Goal: Transaction & Acquisition: Purchase product/service

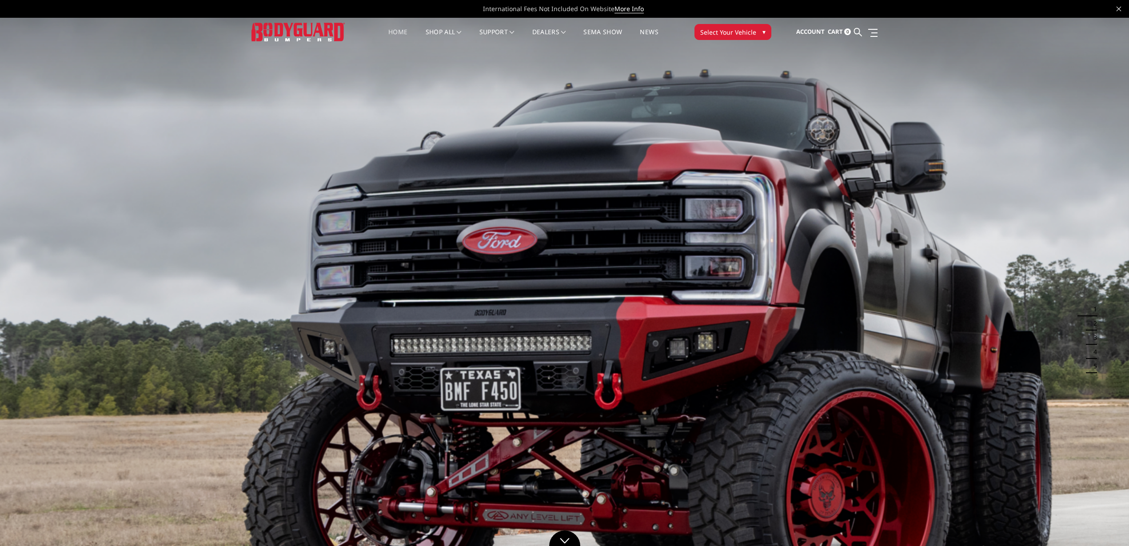
click at [741, 28] on span "Select Your Vehicle" at bounding box center [728, 32] width 56 height 9
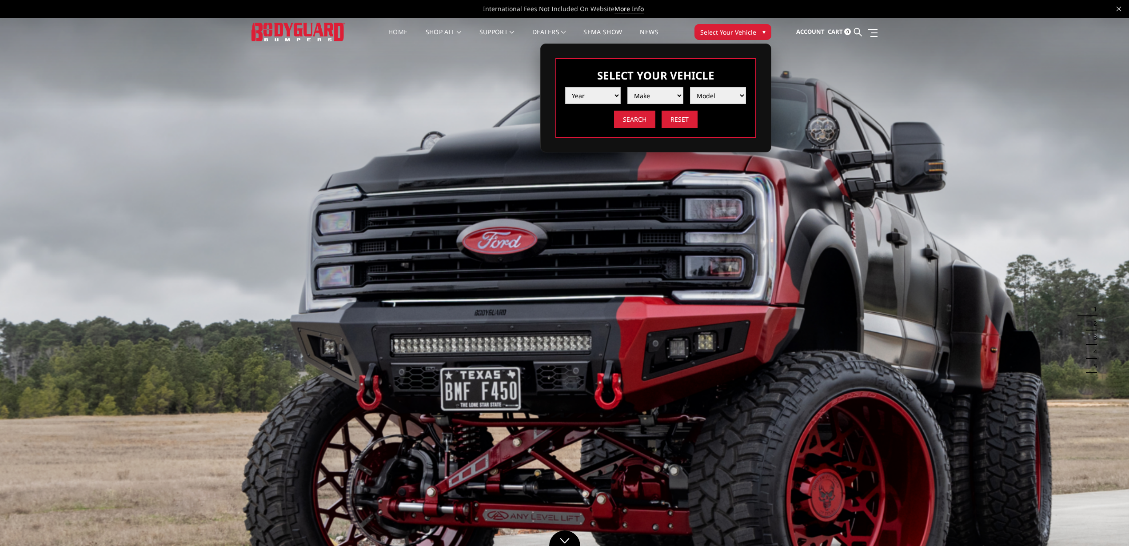
click at [594, 92] on select "Year 2025 2024 2023 2022 2021 2020 2019 2018 2017 2016 2015 2014 2013 2012 2011…" at bounding box center [593, 95] width 56 height 17
select select "yr_2021"
click at [565, 87] on select "Year 2025 2024 2023 2022 2021 2020 2019 2018 2017 2016 2015 2014 2013 2012 2011…" at bounding box center [593, 95] width 56 height 17
click at [660, 92] on select "Make Chevrolet Ford GMC Ram Toyota" at bounding box center [655, 95] width 56 height 17
select select "mk_gmc"
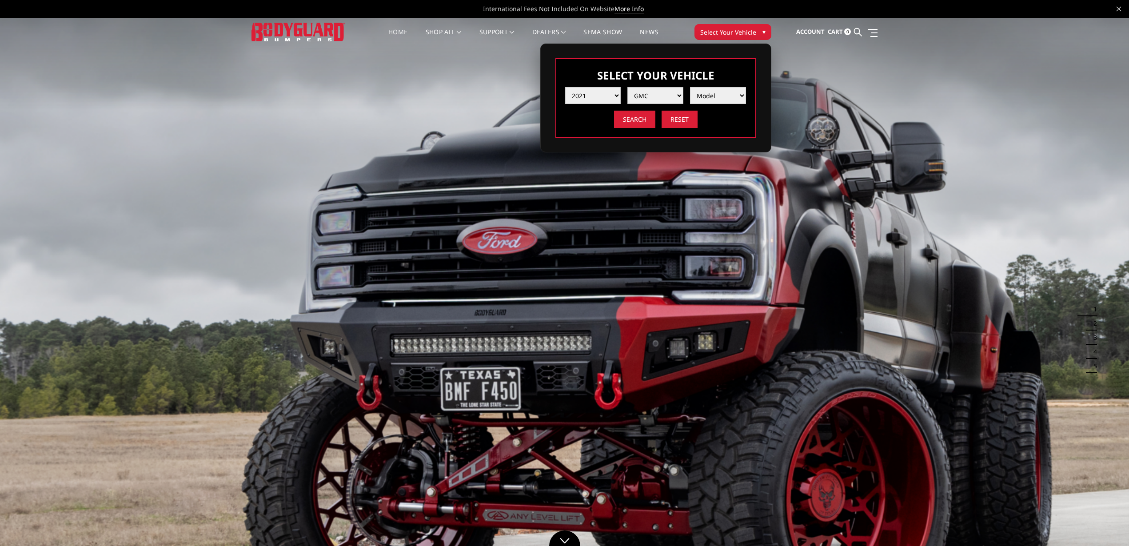
click at [627, 87] on select "Make Chevrolet Ford GMC Ram Toyota" at bounding box center [655, 95] width 56 height 17
click at [718, 93] on select "Model Sierra 1500 Sierra 2500 / 3500" at bounding box center [718, 95] width 56 height 17
select select "md_sierra-1500"
click at [690, 87] on select "Model Sierra 1500 Sierra 2500 / 3500" at bounding box center [718, 95] width 56 height 17
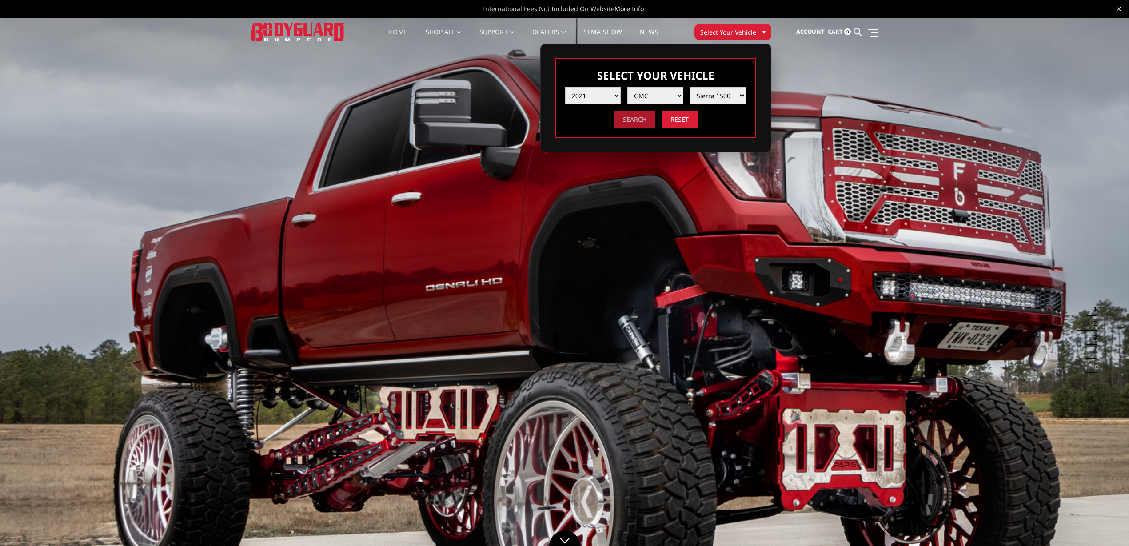
click at [645, 121] on input "Search" at bounding box center [634, 119] width 41 height 17
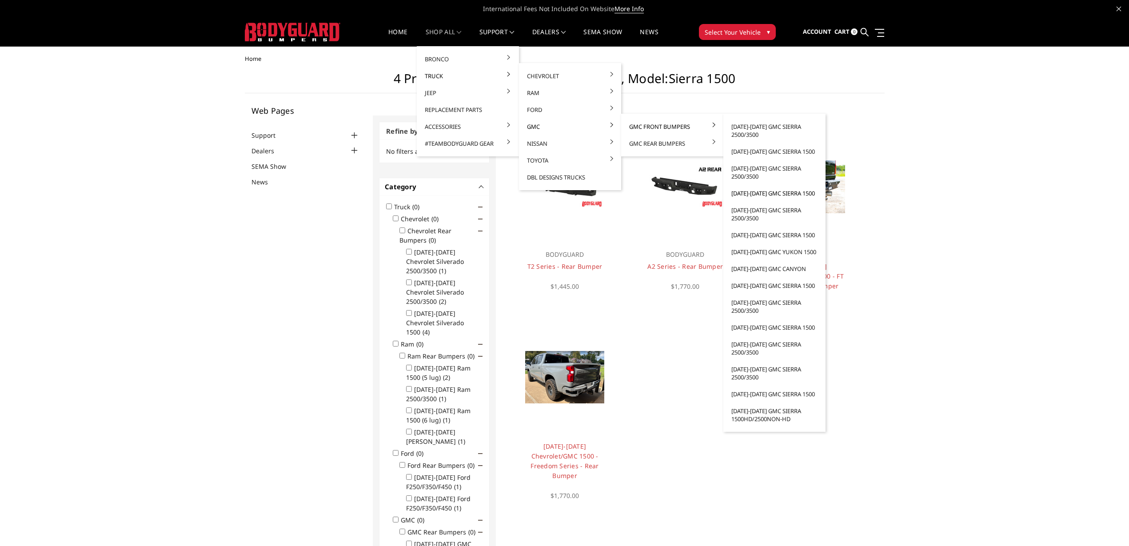
click at [777, 190] on link "[DATE]-[DATE] GMC Sierra 1500" at bounding box center [774, 193] width 95 height 17
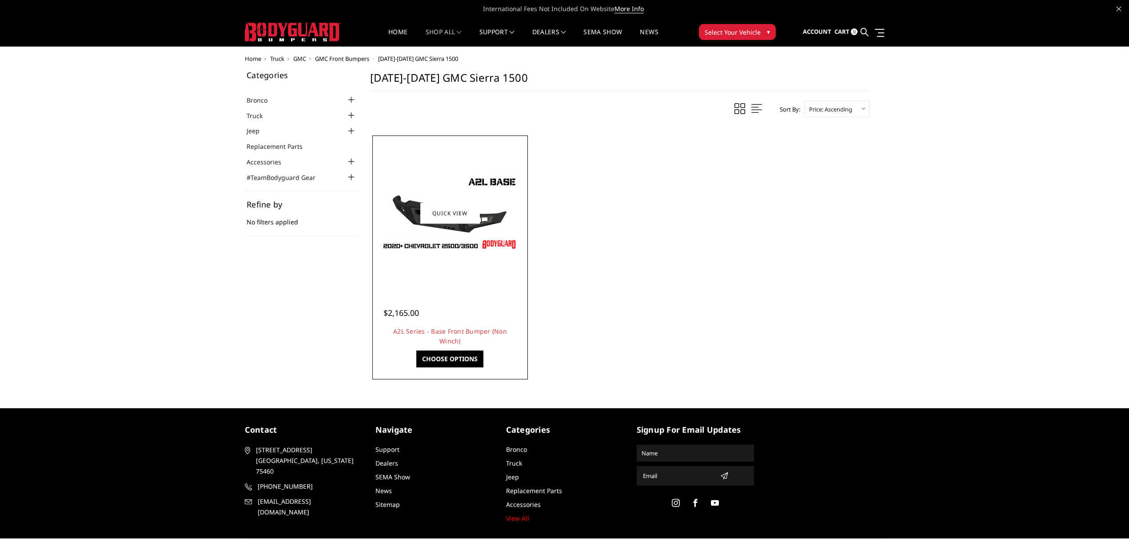
click at [482, 202] on img at bounding box center [450, 213] width 142 height 80
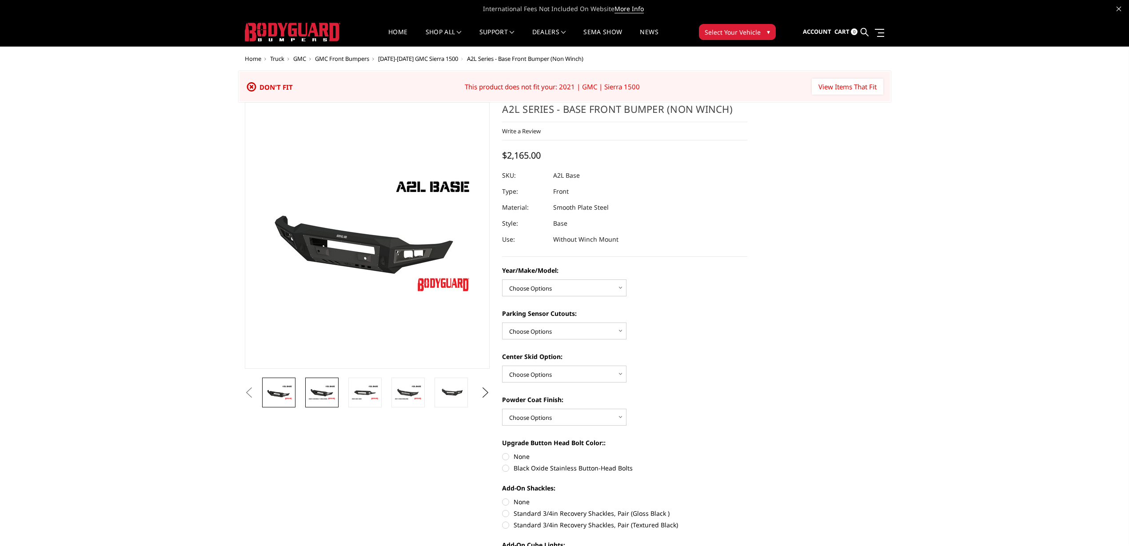
click at [323, 391] on img at bounding box center [322, 393] width 28 height 16
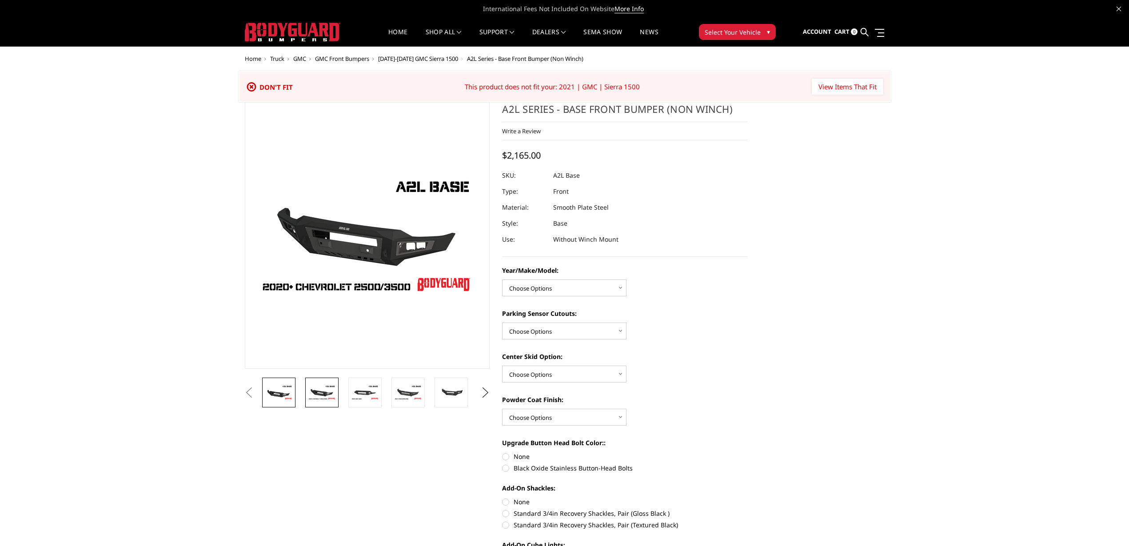
click at [282, 391] on img at bounding box center [279, 393] width 28 height 16
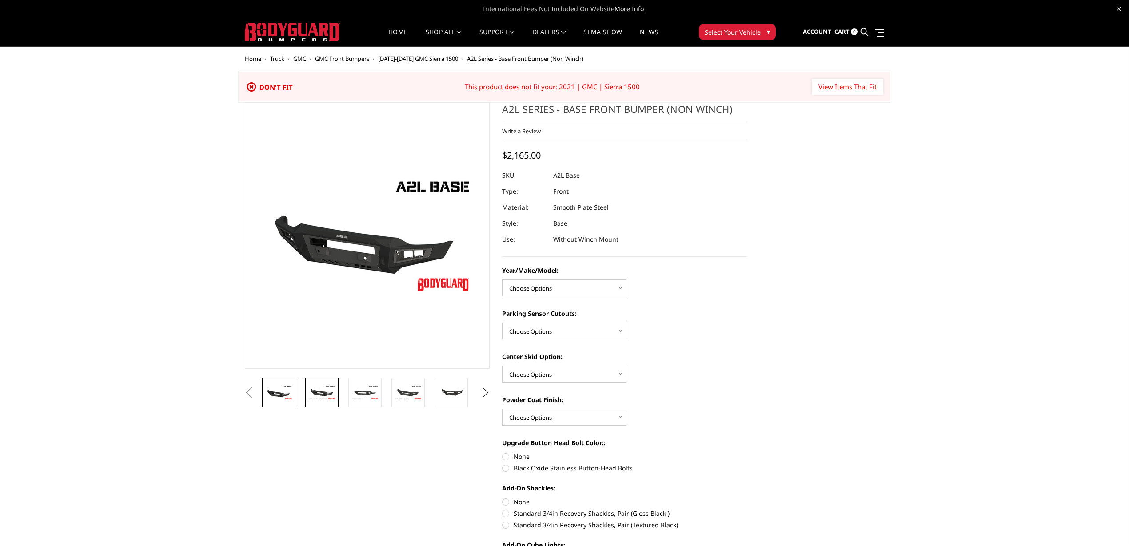
click at [320, 393] on img at bounding box center [322, 393] width 28 height 16
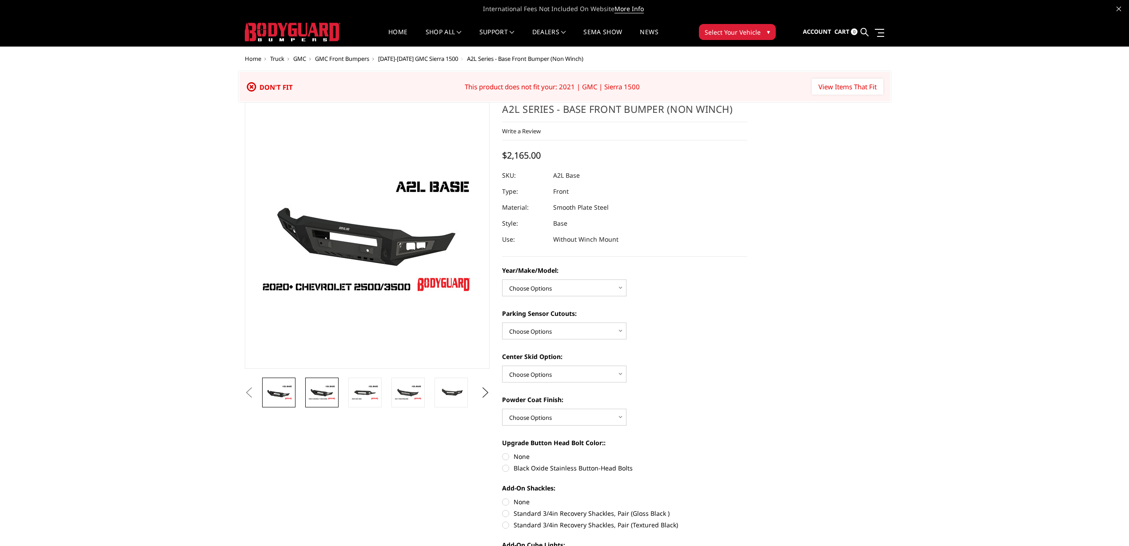
click at [287, 390] on img at bounding box center [279, 393] width 28 height 16
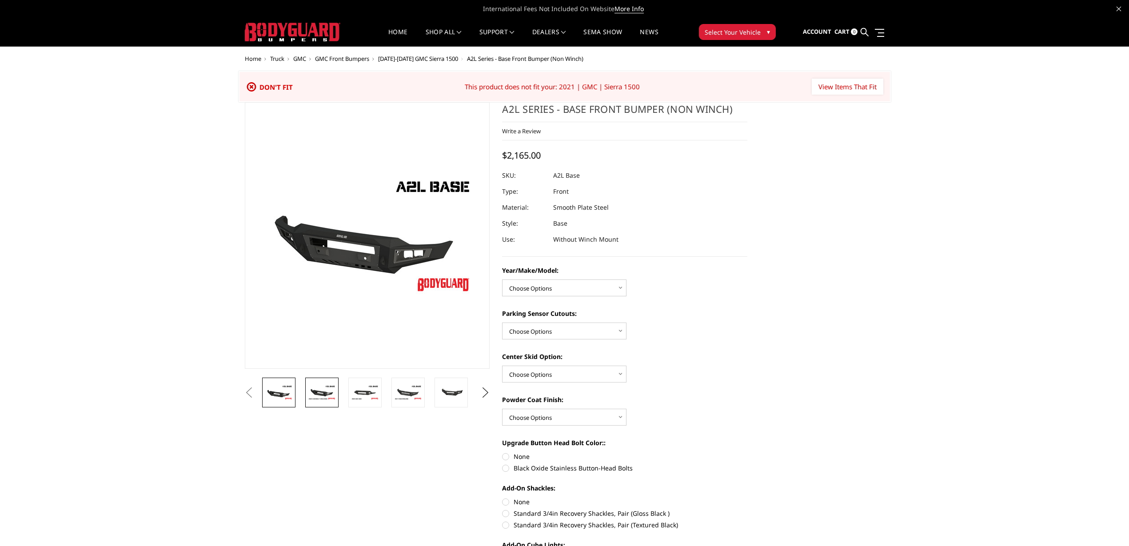
click at [314, 392] on img at bounding box center [322, 393] width 28 height 16
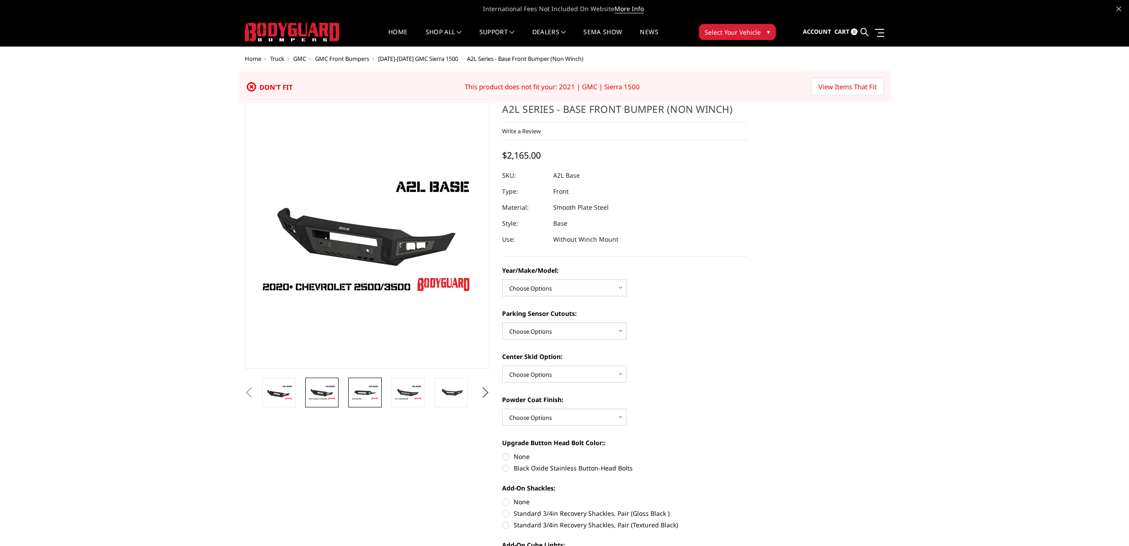
click at [367, 393] on img at bounding box center [365, 393] width 28 height 16
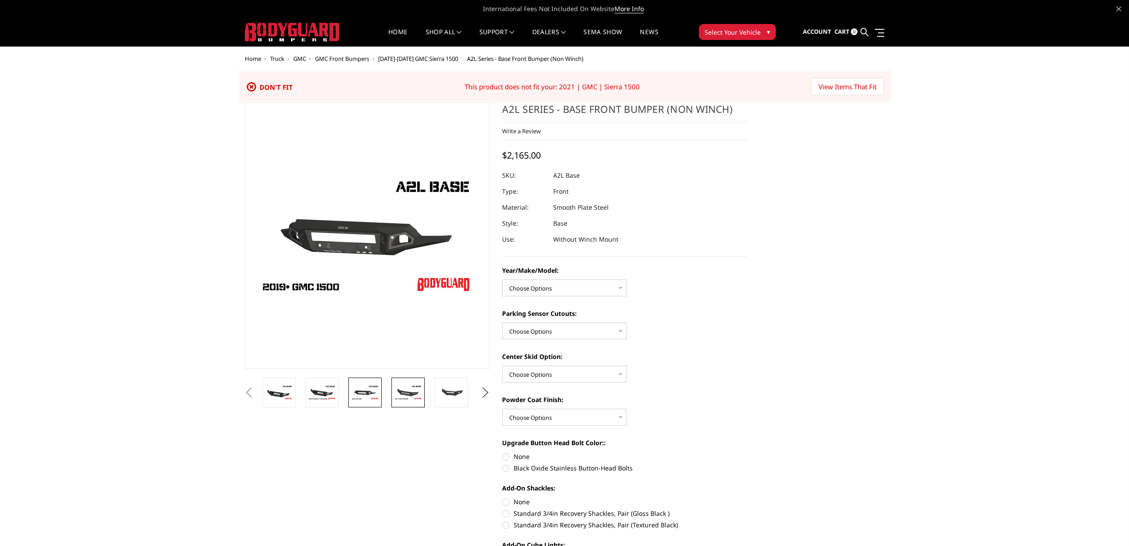
click at [398, 392] on img at bounding box center [408, 393] width 28 height 16
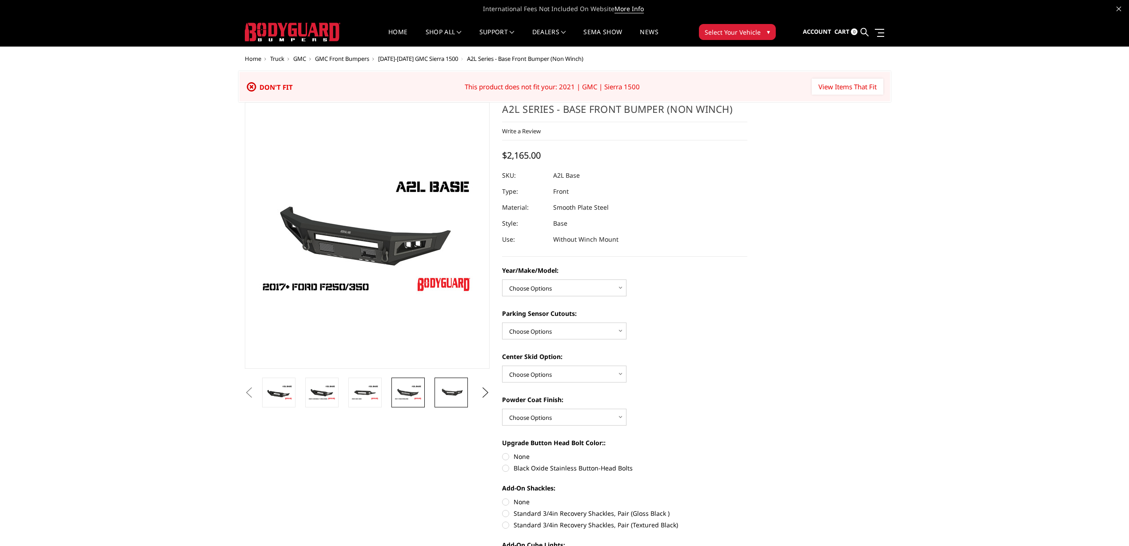
click at [449, 389] on img at bounding box center [451, 392] width 28 height 13
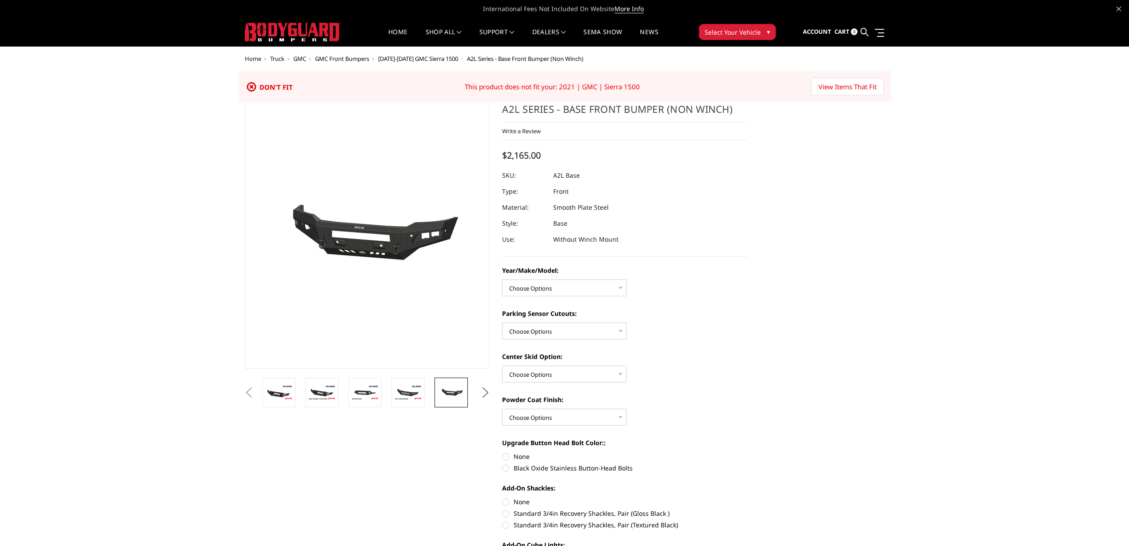
click at [485, 390] on button "Next" at bounding box center [484, 392] width 13 height 13
click at [377, 393] on img at bounding box center [365, 392] width 28 height 19
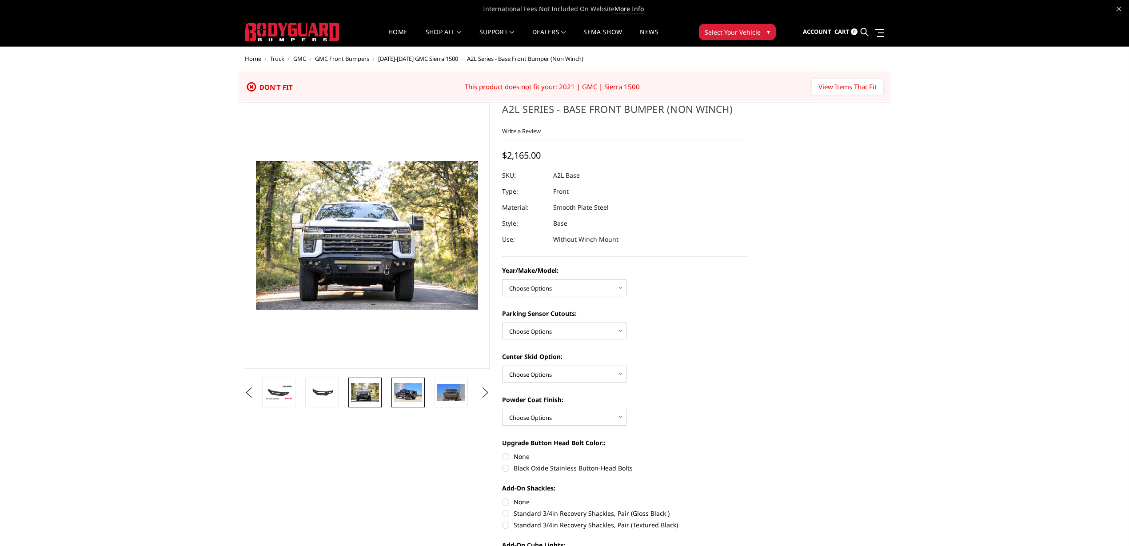
click at [413, 391] on img at bounding box center [408, 392] width 28 height 19
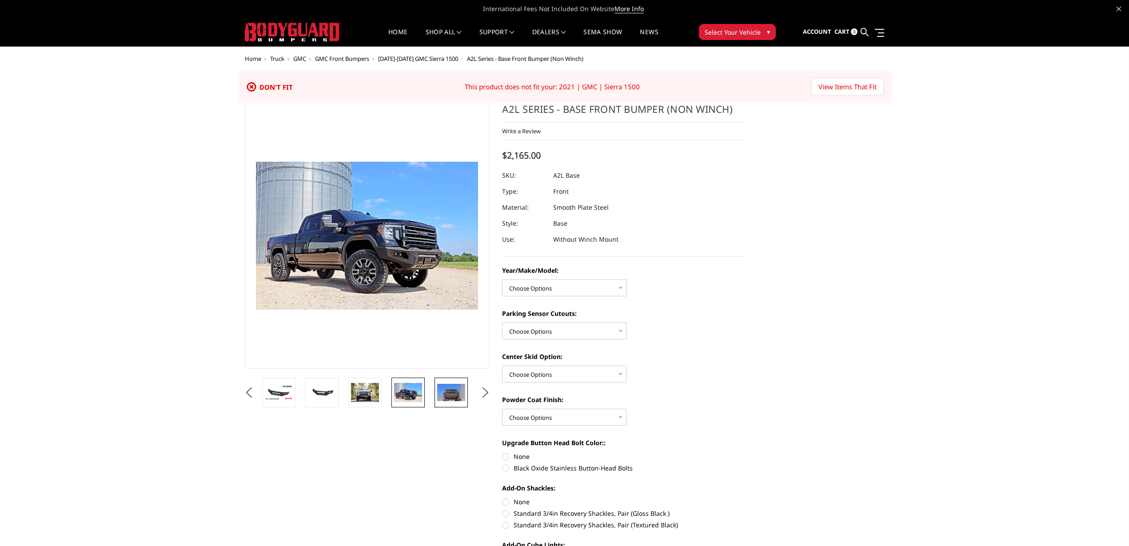
click at [446, 391] on img at bounding box center [451, 393] width 28 height 18
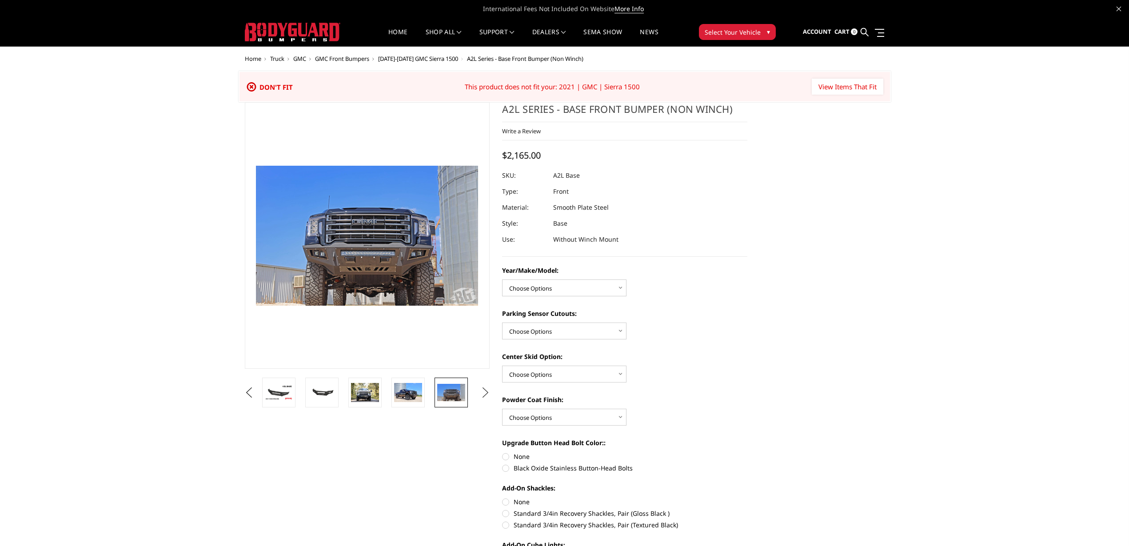
click at [483, 389] on button "Next" at bounding box center [484, 392] width 13 height 13
click at [447, 389] on img at bounding box center [451, 392] width 28 height 19
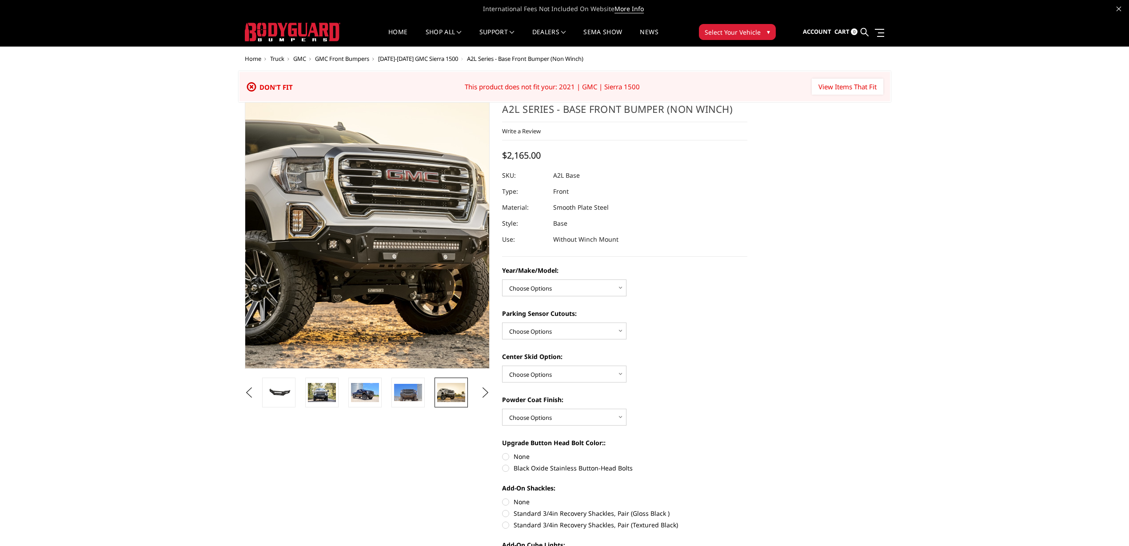
click at [328, 314] on img at bounding box center [419, 201] width 569 height 384
